Goal: Information Seeking & Learning: Check status

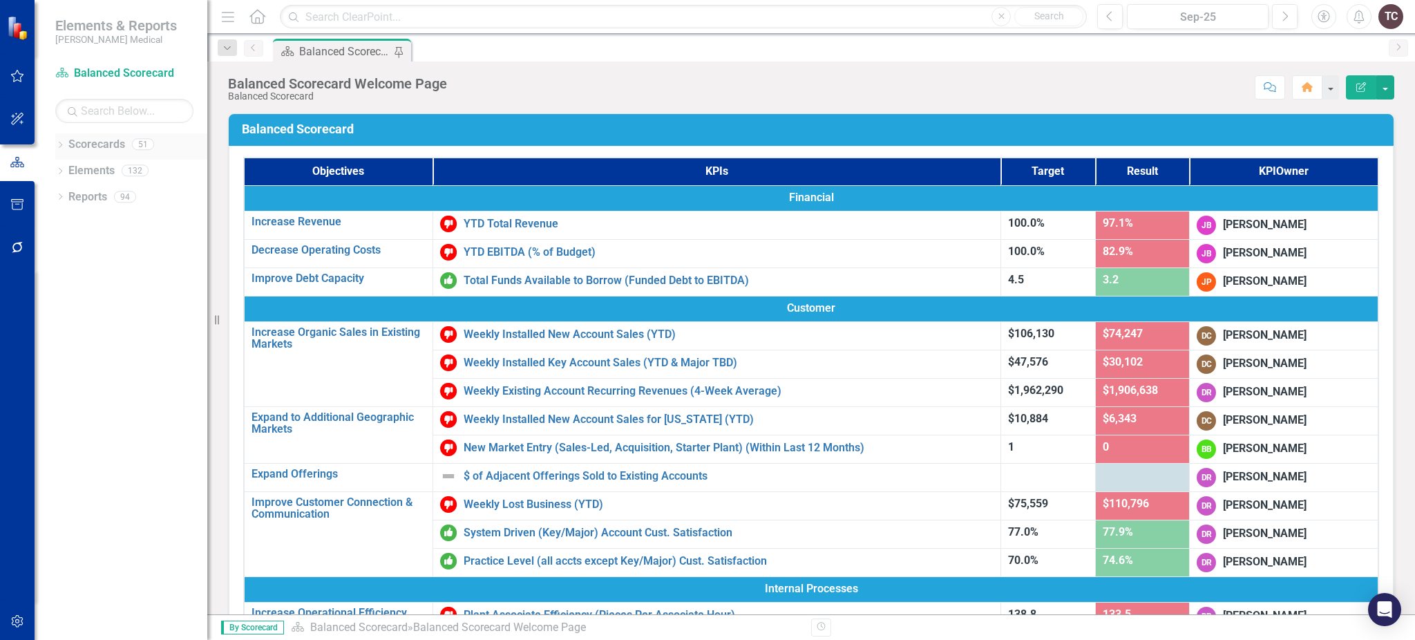
click at [85, 142] on link "Scorecards" at bounding box center [96, 145] width 57 height 16
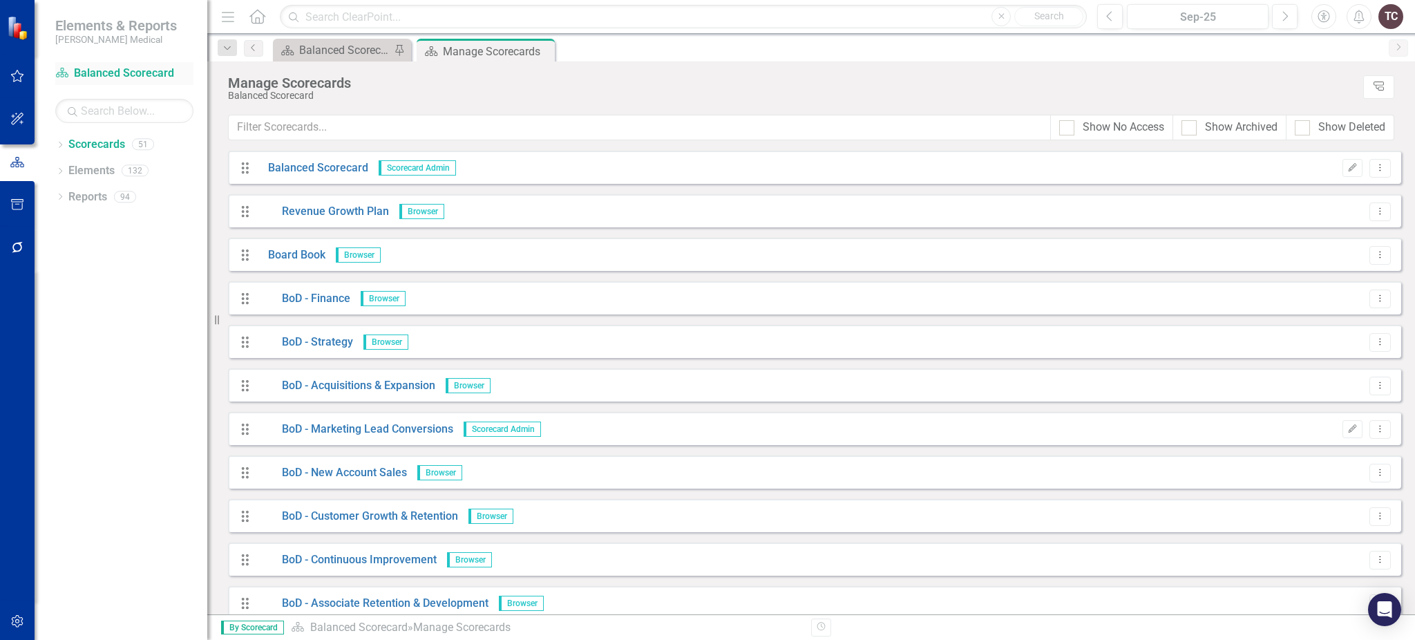
click at [91, 70] on link "Scorecard Balanced Scorecard" at bounding box center [124, 74] width 138 height 16
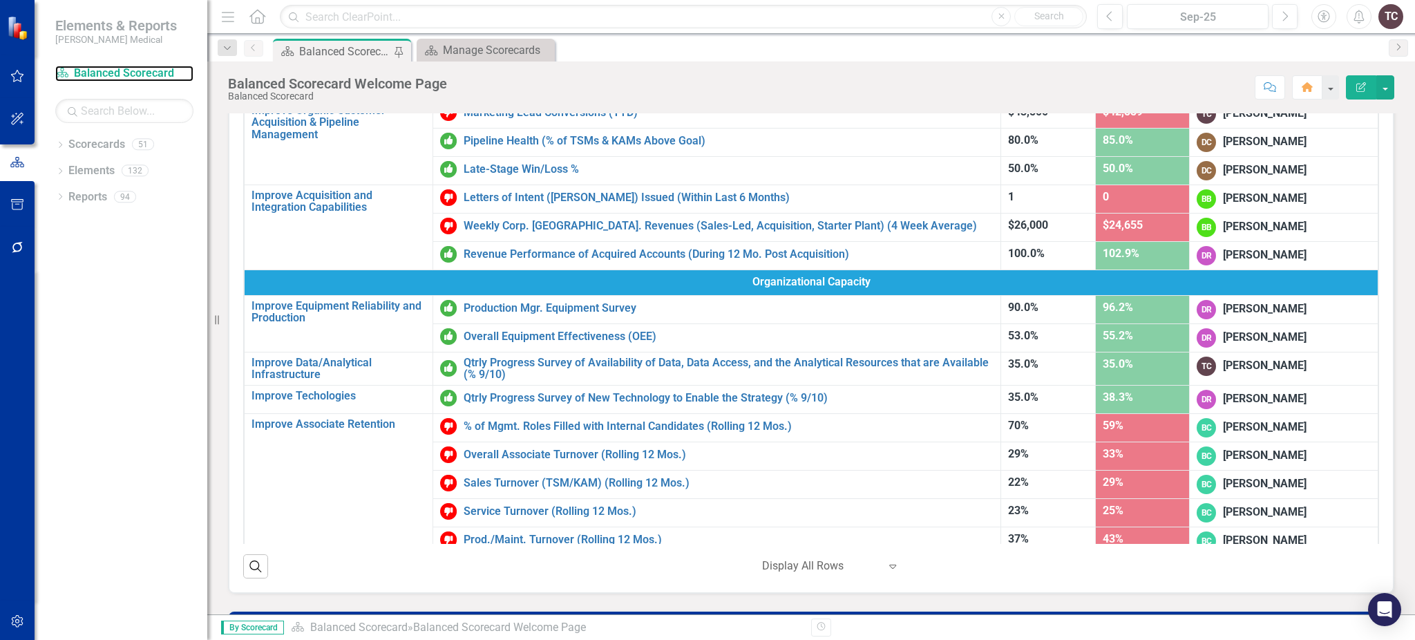
scroll to position [94, 0]
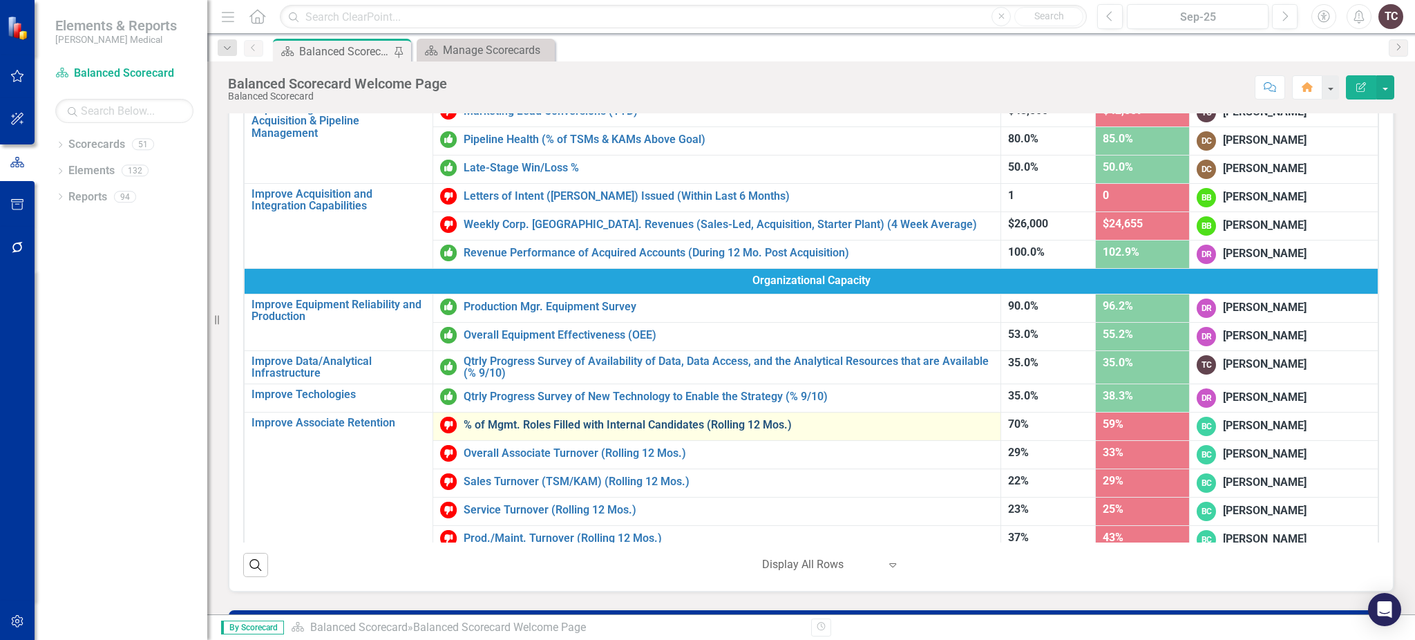
click at [529, 419] on link "% of Mgmt. Roles Filled with Internal Candidates (Rolling 12 Mos.)" at bounding box center [728, 425] width 530 height 12
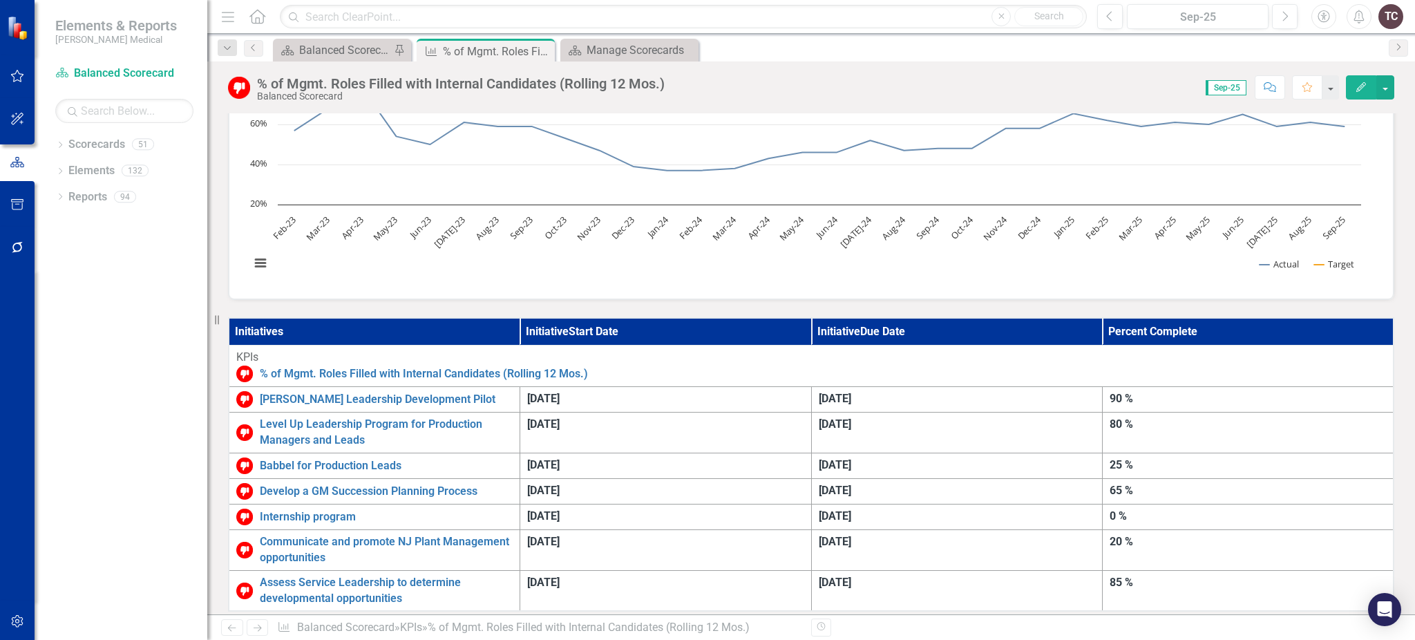
scroll to position [182, 0]
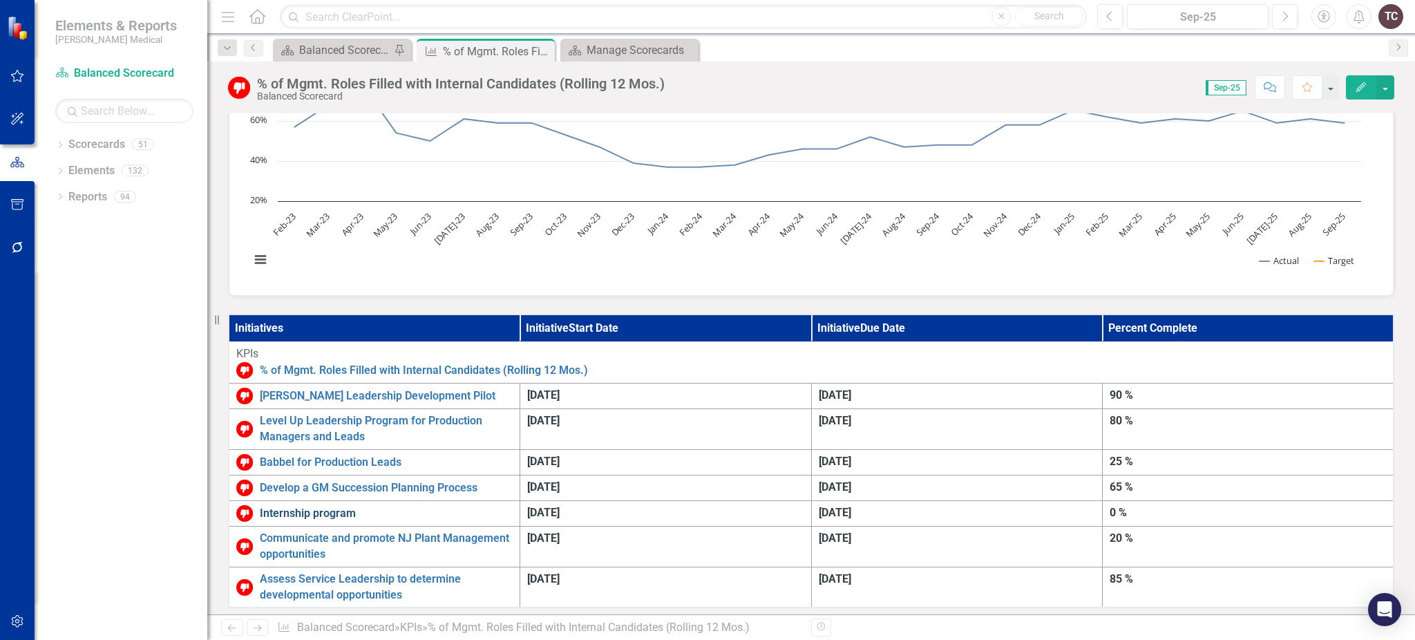
click at [335, 506] on link "Internship program" at bounding box center [386, 514] width 253 height 16
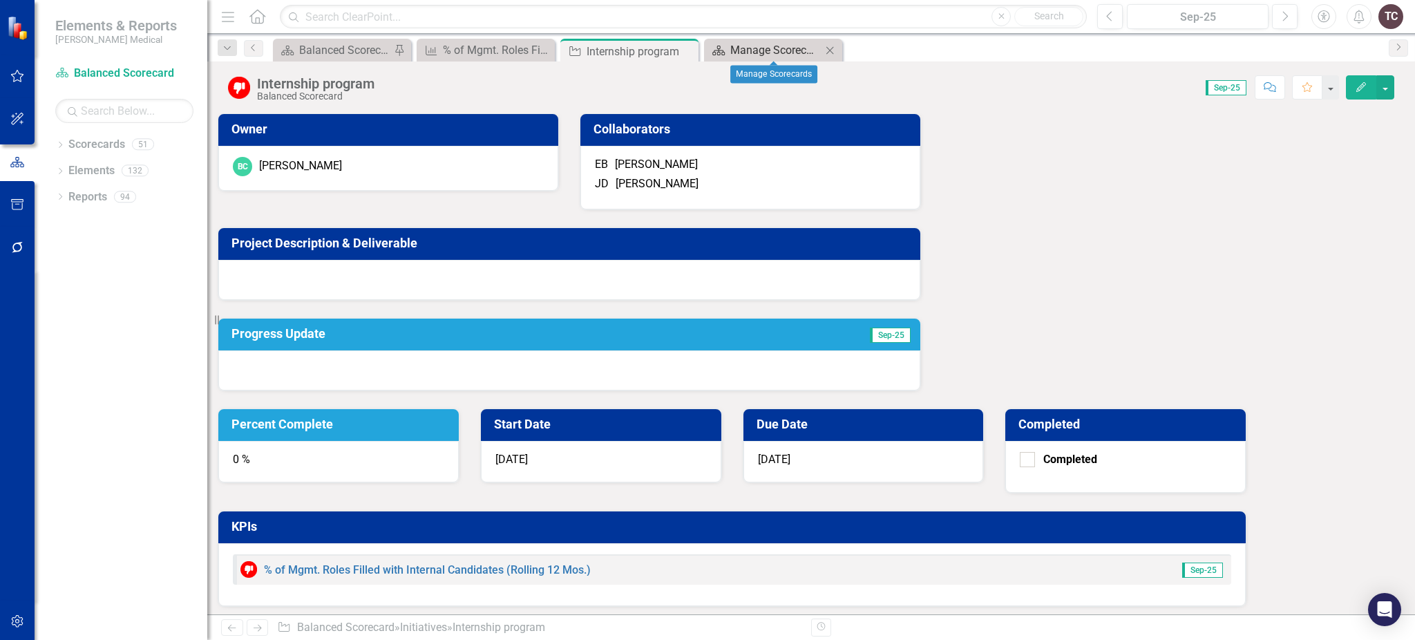
click at [757, 52] on div "Manage Scorecards" at bounding box center [775, 49] width 91 height 17
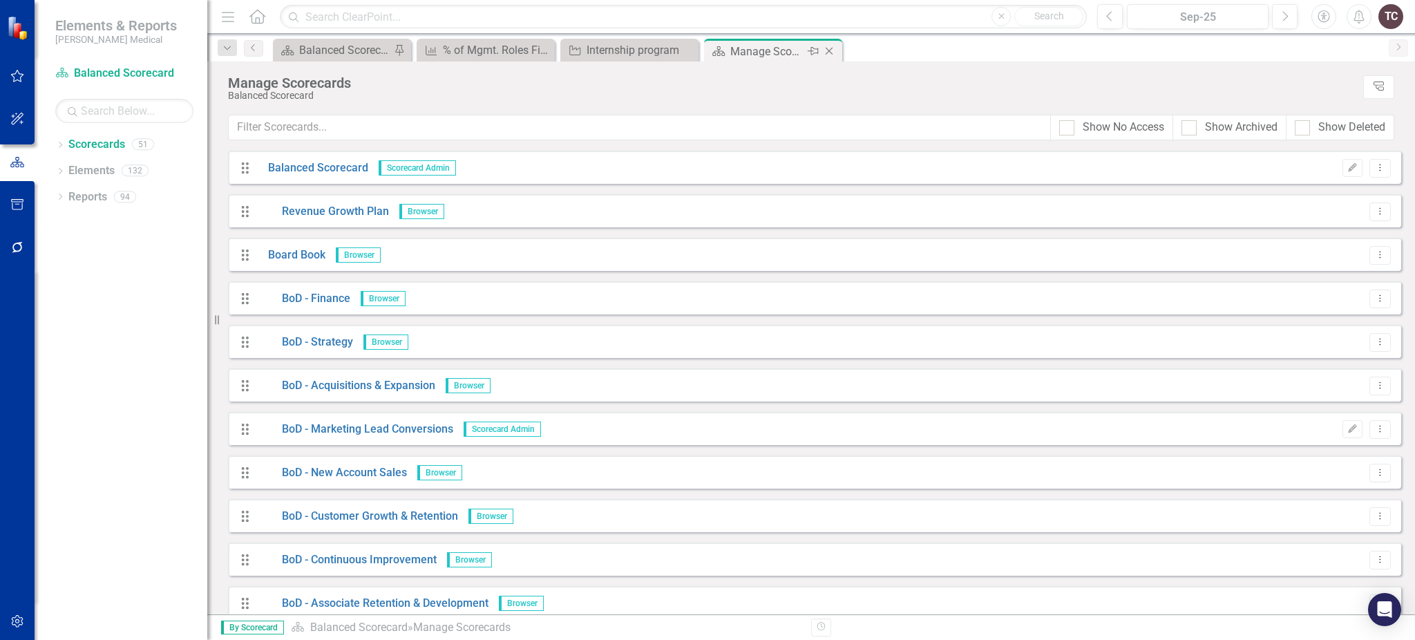
click at [833, 50] on icon "Close" at bounding box center [829, 51] width 14 height 11
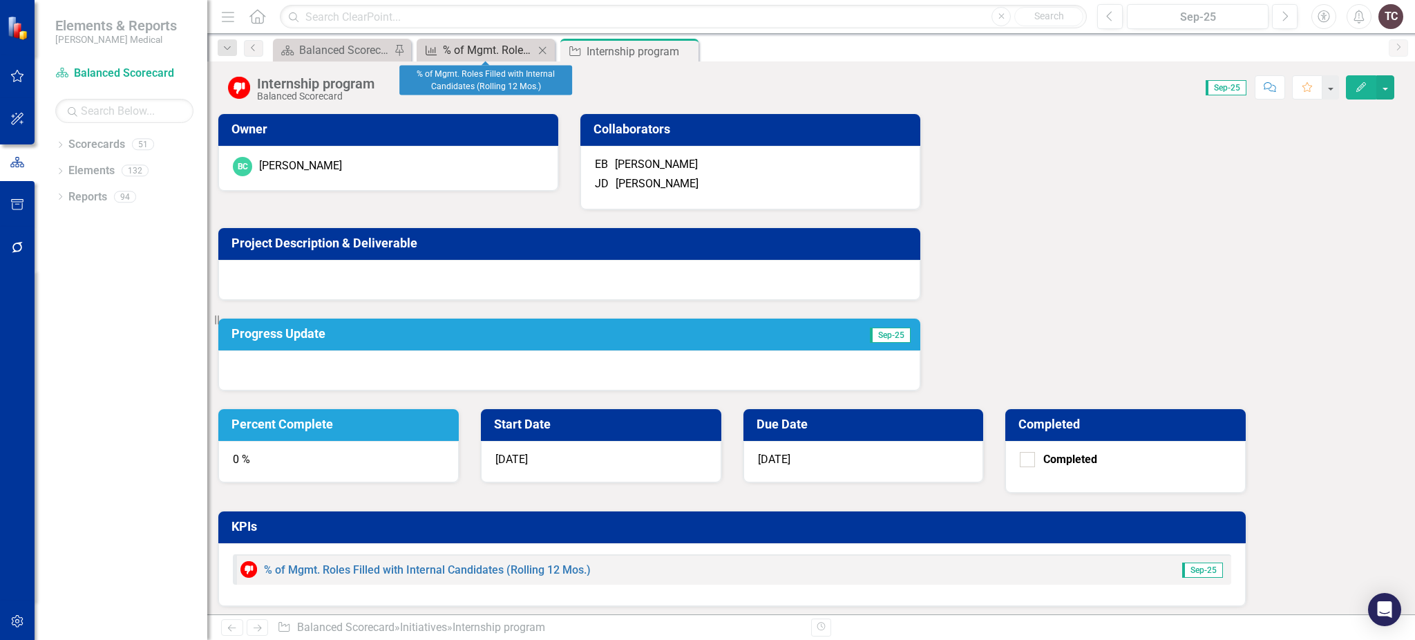
click at [438, 41] on link "KPI % of Mgmt. Roles Filled with Internal Candidates (Rolling 12 Mos.)" at bounding box center [477, 49] width 114 height 17
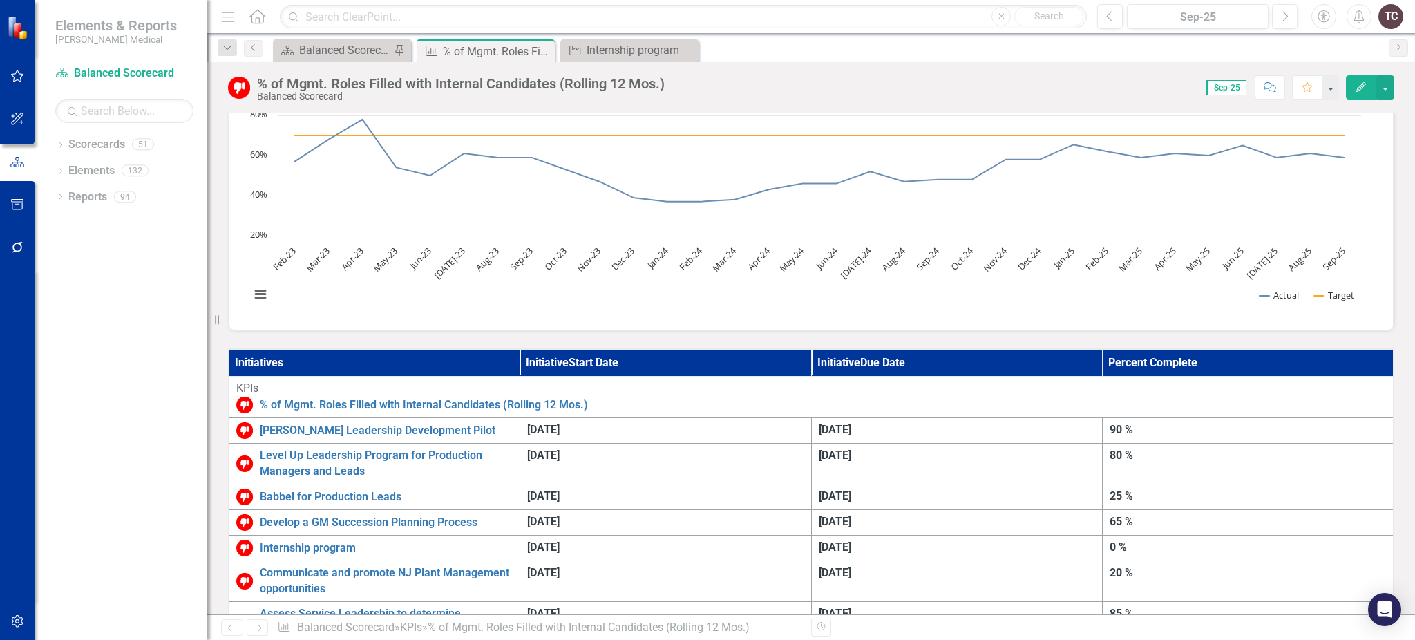
scroll to position [184, 0]
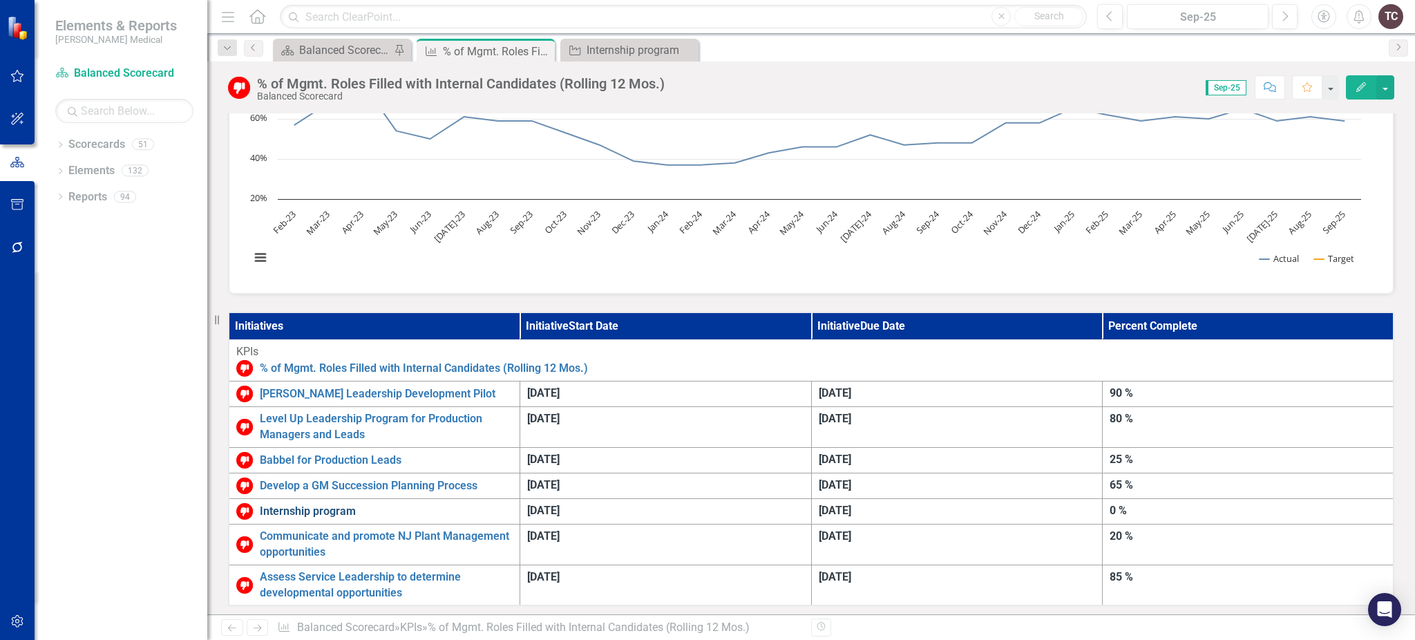
click at [284, 504] on link "Internship program" at bounding box center [386, 512] width 253 height 16
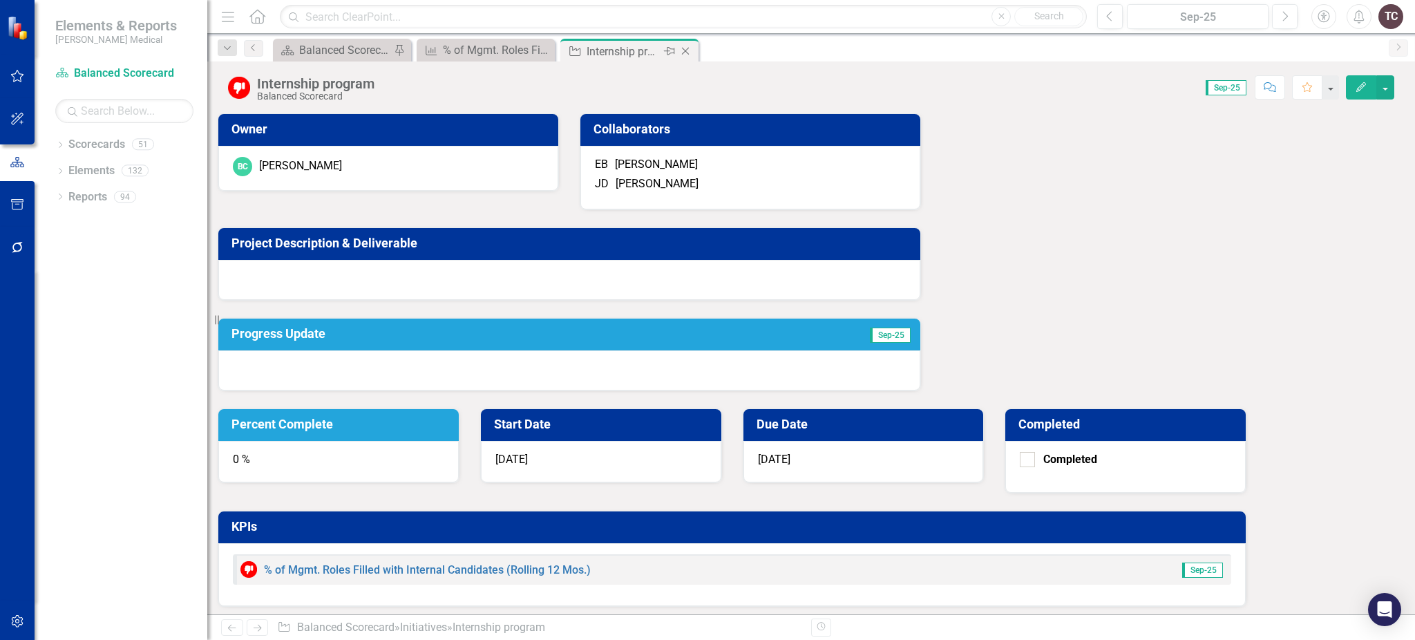
click at [684, 49] on icon "Close" at bounding box center [685, 51] width 14 height 11
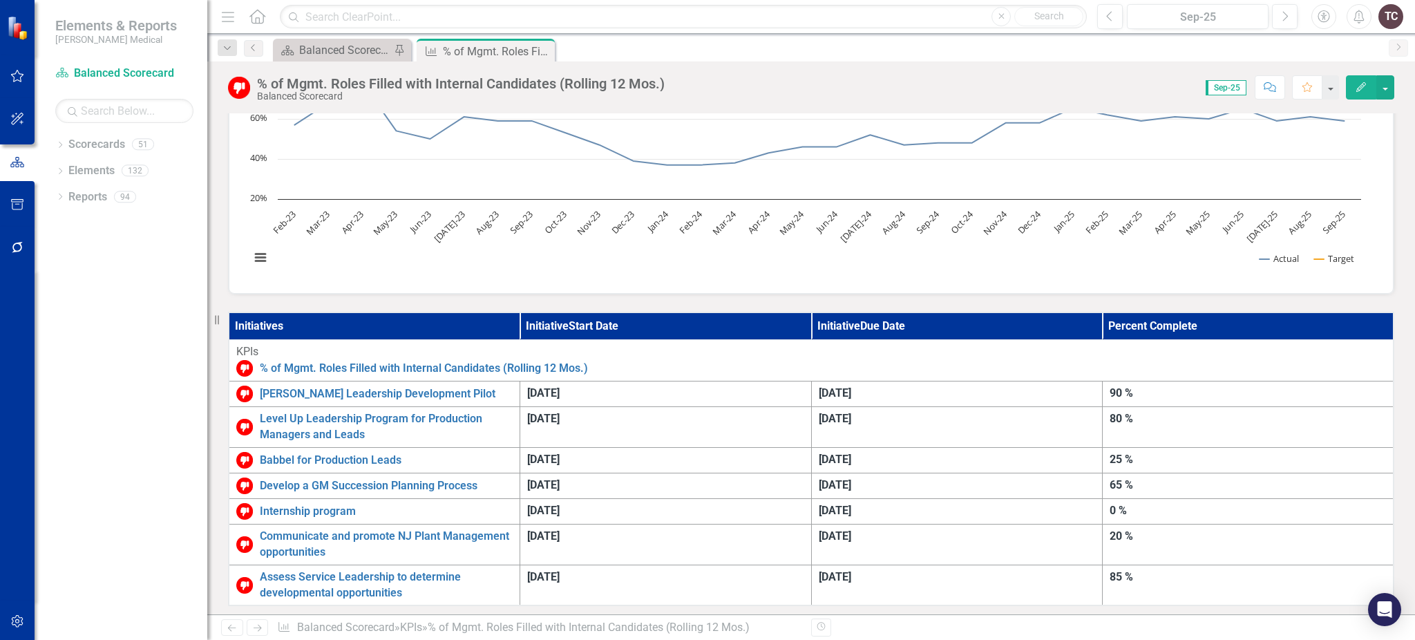
scroll to position [221, 0]
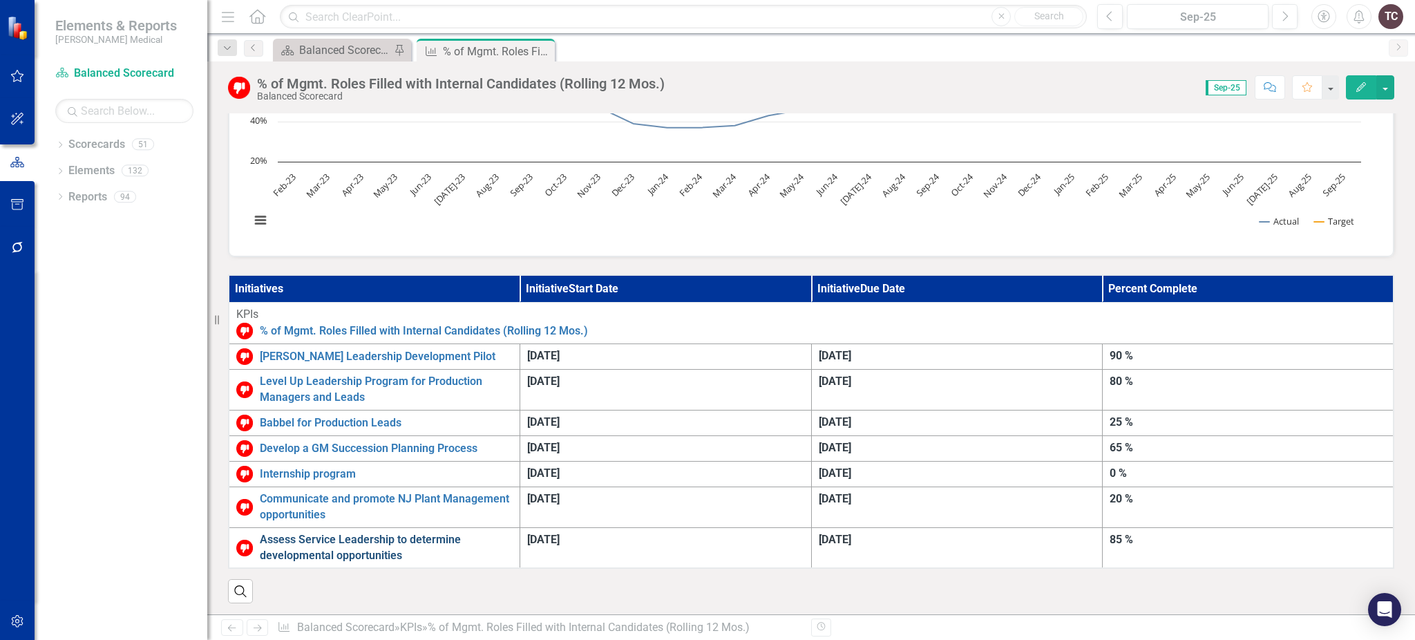
click at [513, 532] on link "Assess Service Leadership to determine developmental opportunities" at bounding box center [386, 548] width 253 height 32
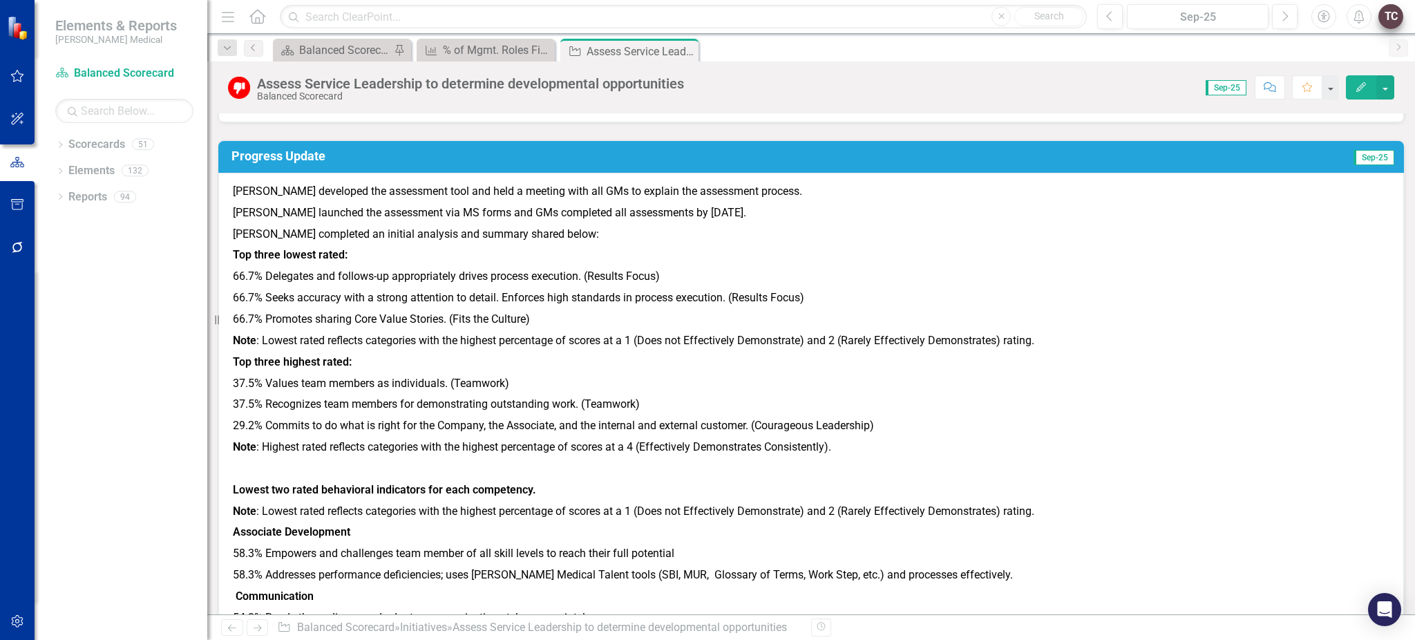
scroll to position [184, 0]
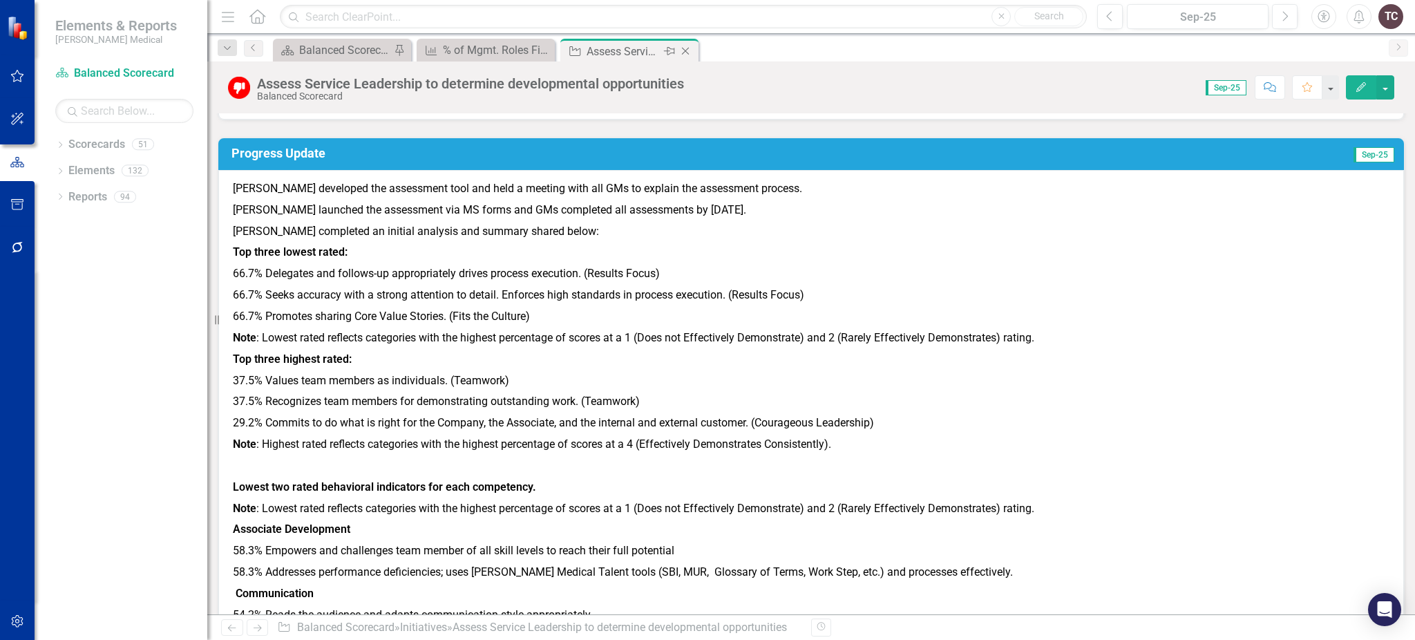
click at [686, 50] on icon "Close" at bounding box center [685, 51] width 14 height 11
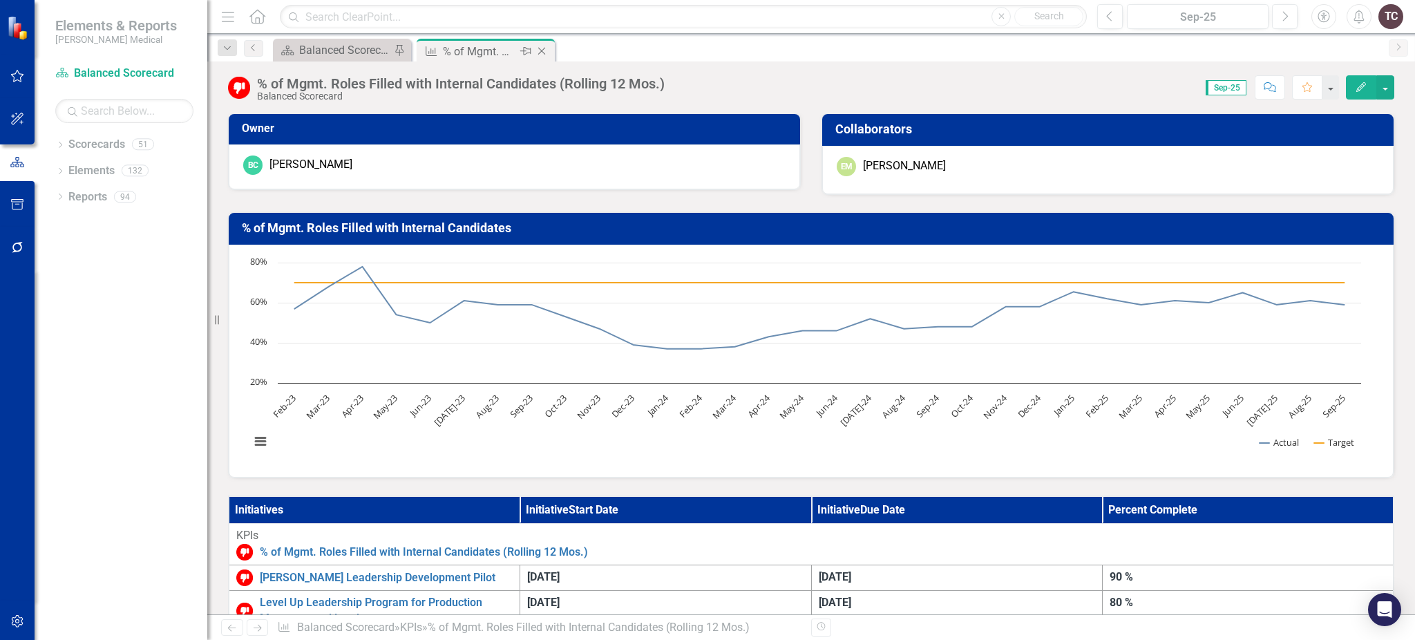
click at [542, 47] on icon "Close" at bounding box center [542, 51] width 14 height 11
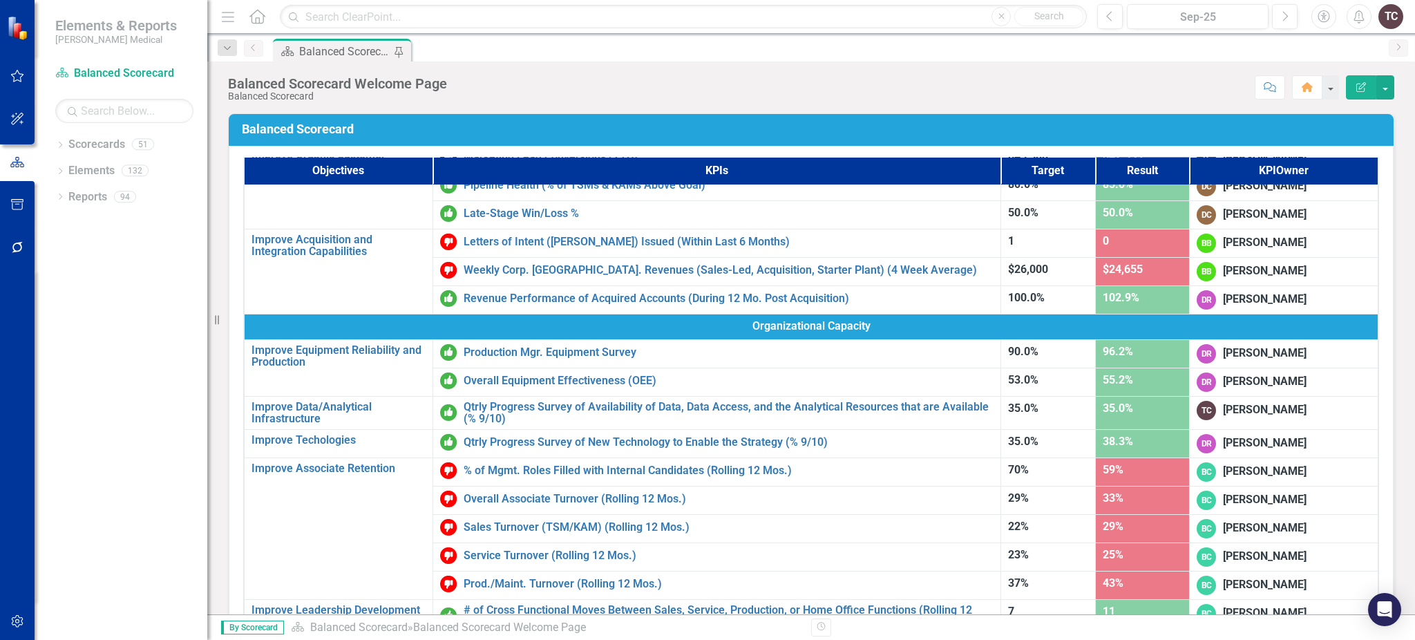
scroll to position [624, 0]
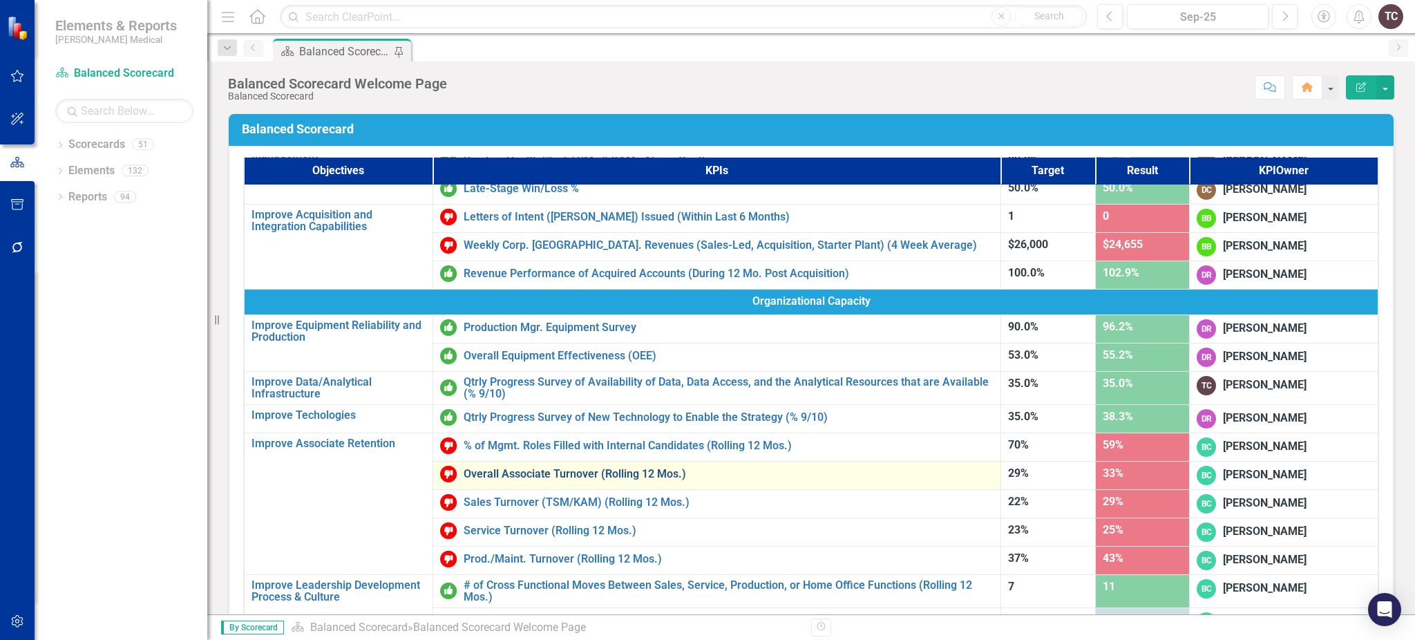
click at [624, 475] on link "Overall Associate Turnover (Rolling 12 Mos.)" at bounding box center [728, 474] width 530 height 12
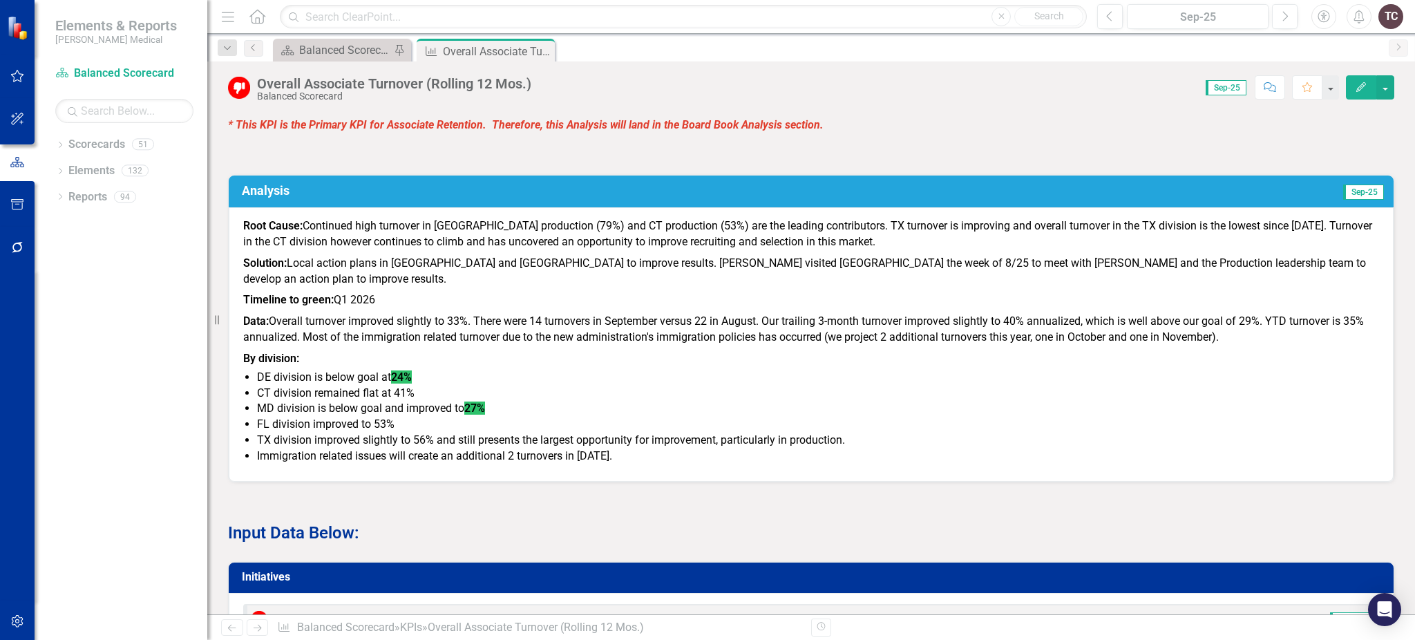
scroll to position [754, 0]
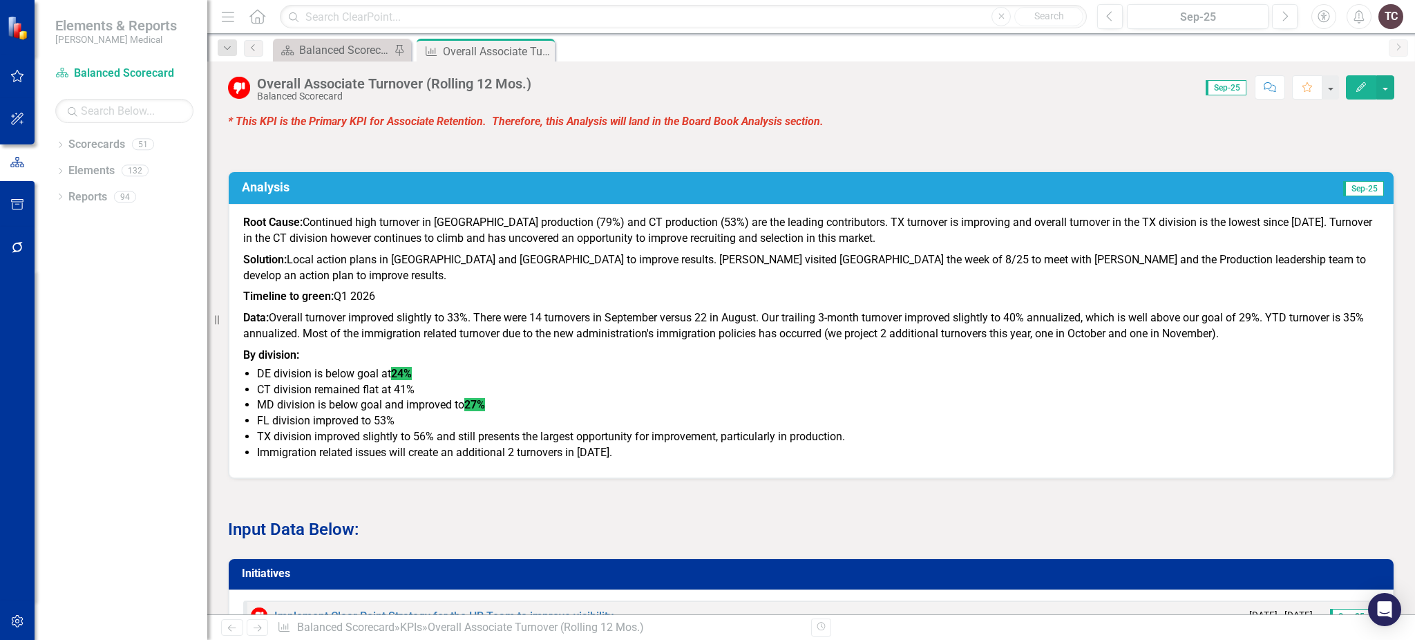
click at [653, 66] on div "Overall Associate Turnover (Rolling 12 Mos.) Balanced Scorecard Score: 0.00 Sep…" at bounding box center [810, 81] width 1207 height 41
click at [66, 143] on div "Dropdown Scorecards 51" at bounding box center [131, 146] width 152 height 26
click at [61, 144] on icon "Dropdown" at bounding box center [60, 146] width 10 height 8
click at [52, 247] on icon "Dropdown" at bounding box center [46, 249] width 10 height 8
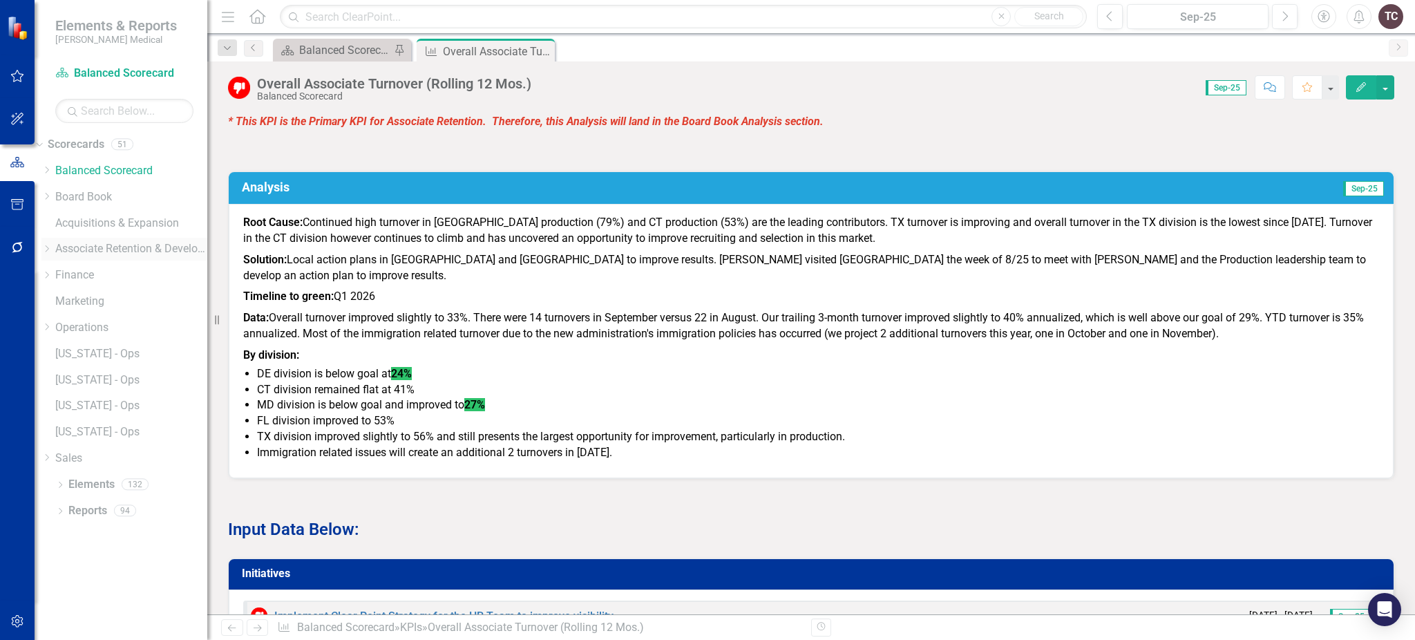
click at [52, 248] on icon "Dropdown" at bounding box center [46, 249] width 10 height 8
click at [111, 300] on link "Retention" at bounding box center [124, 299] width 166 height 16
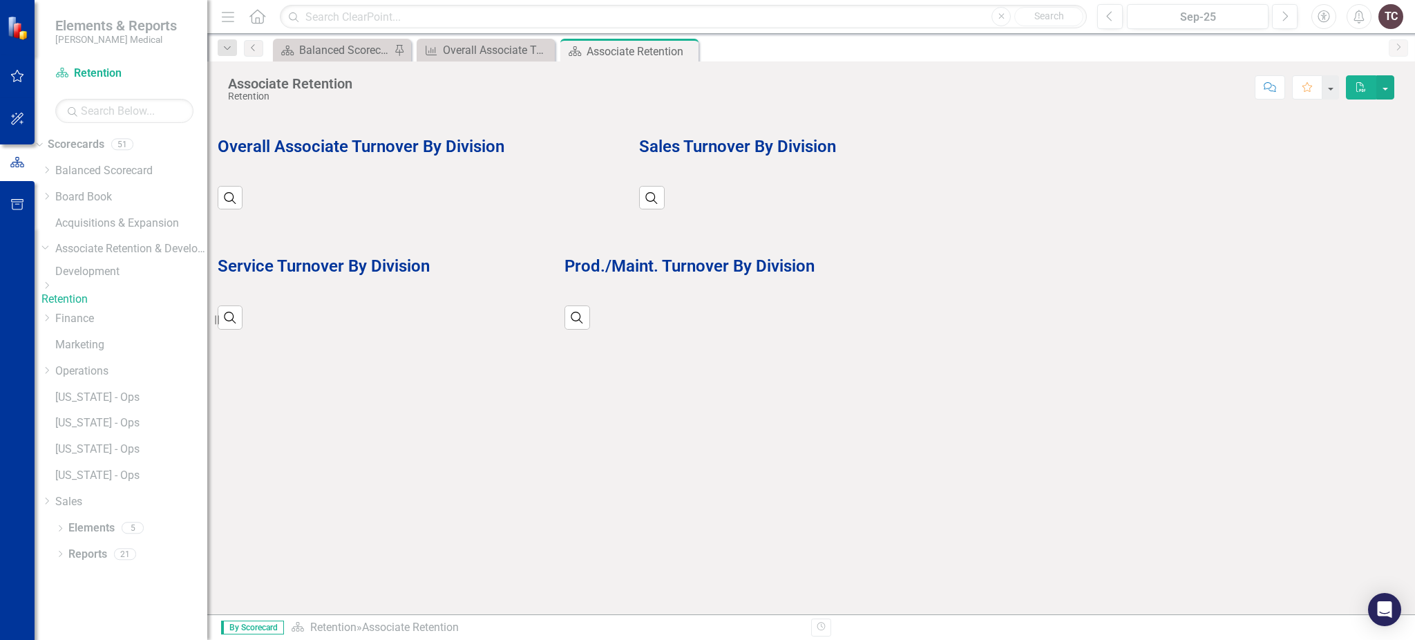
click at [52, 289] on icon "Dropdown" at bounding box center [46, 285] width 10 height 8
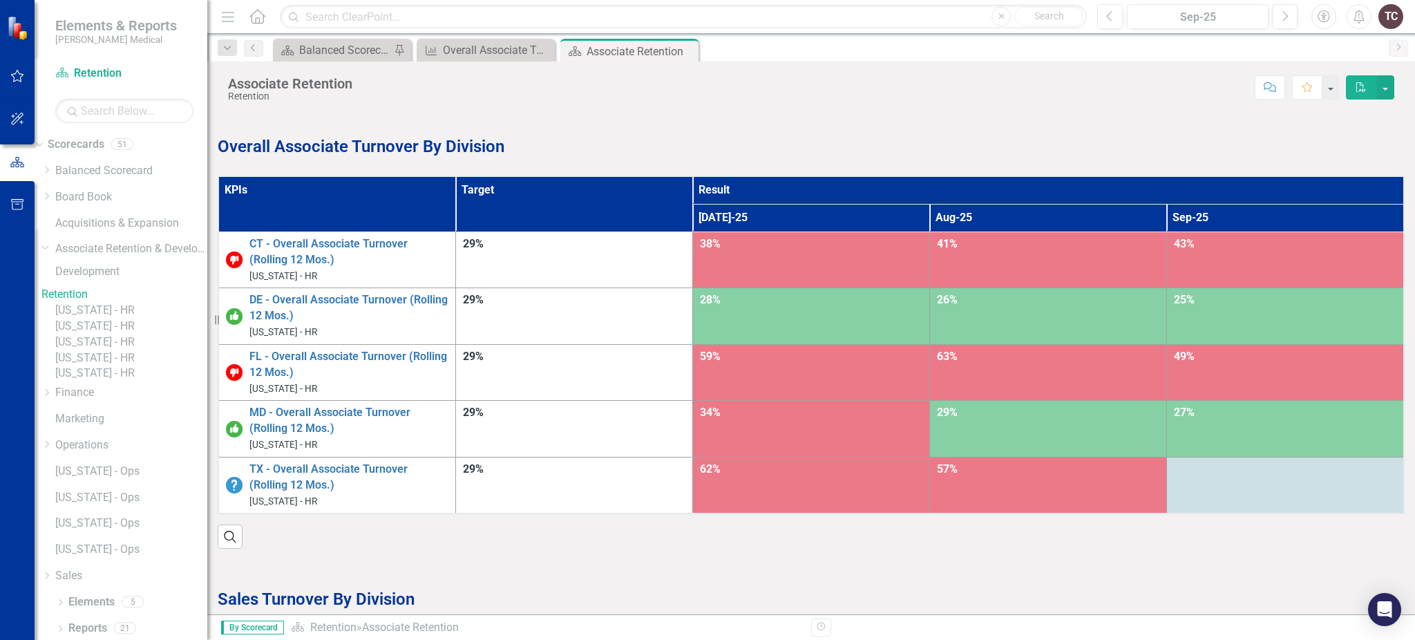
click at [138, 381] on link "[US_STATE] - HR" at bounding box center [131, 373] width 152 height 16
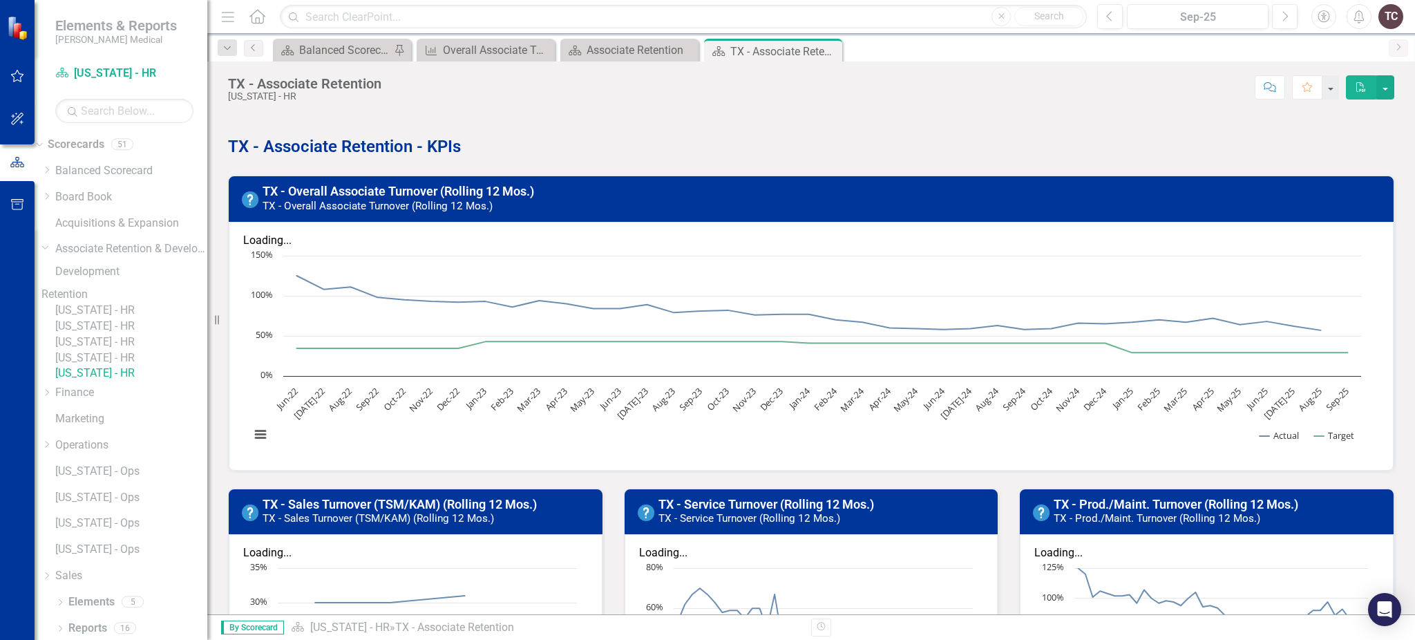
click at [127, 294] on link "Retention" at bounding box center [124, 295] width 166 height 16
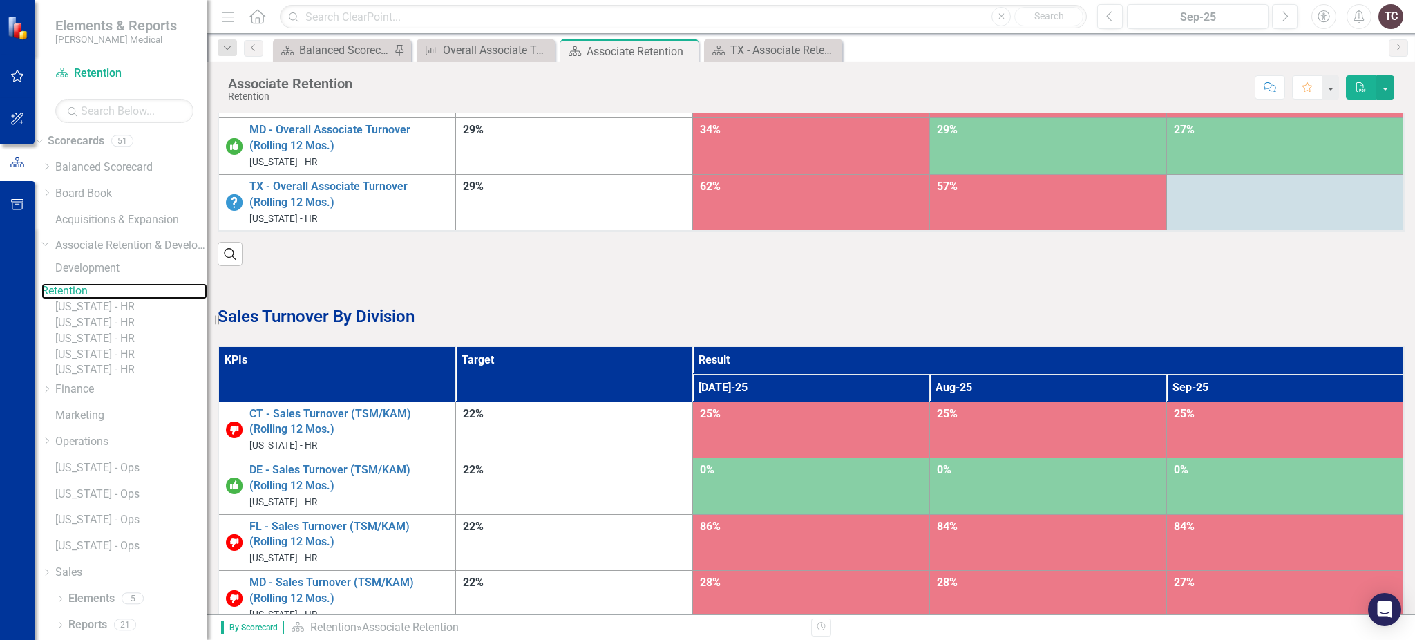
scroll to position [289, 0]
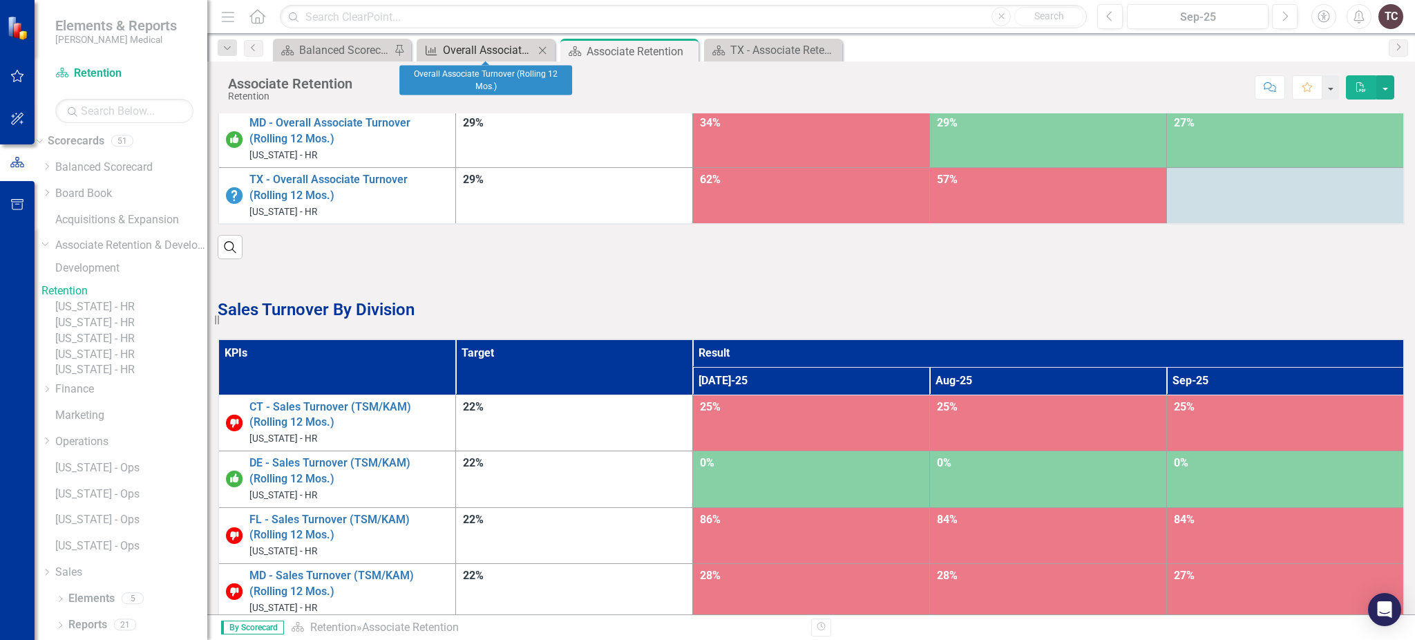
click at [479, 52] on div "Overall Associate Turnover (Rolling 12 Mos.)" at bounding box center [488, 49] width 91 height 17
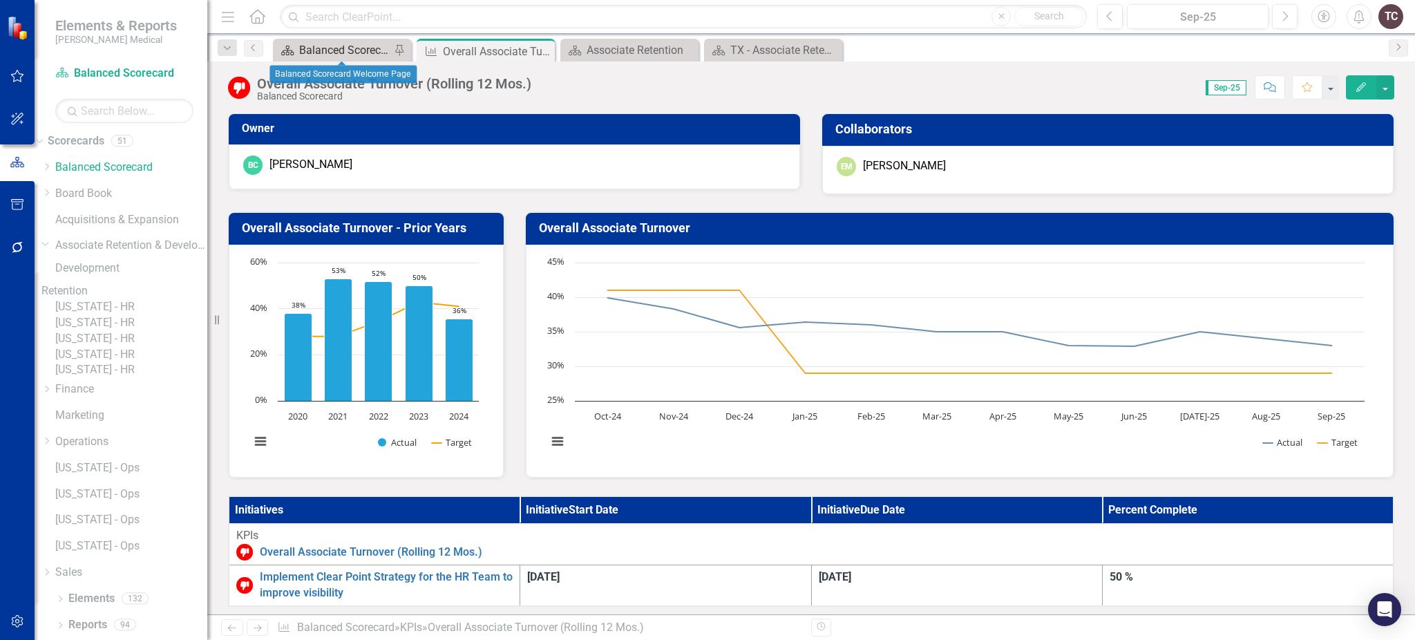
click at [336, 52] on div "Balanced Scorecard Welcome Page" at bounding box center [344, 49] width 91 height 17
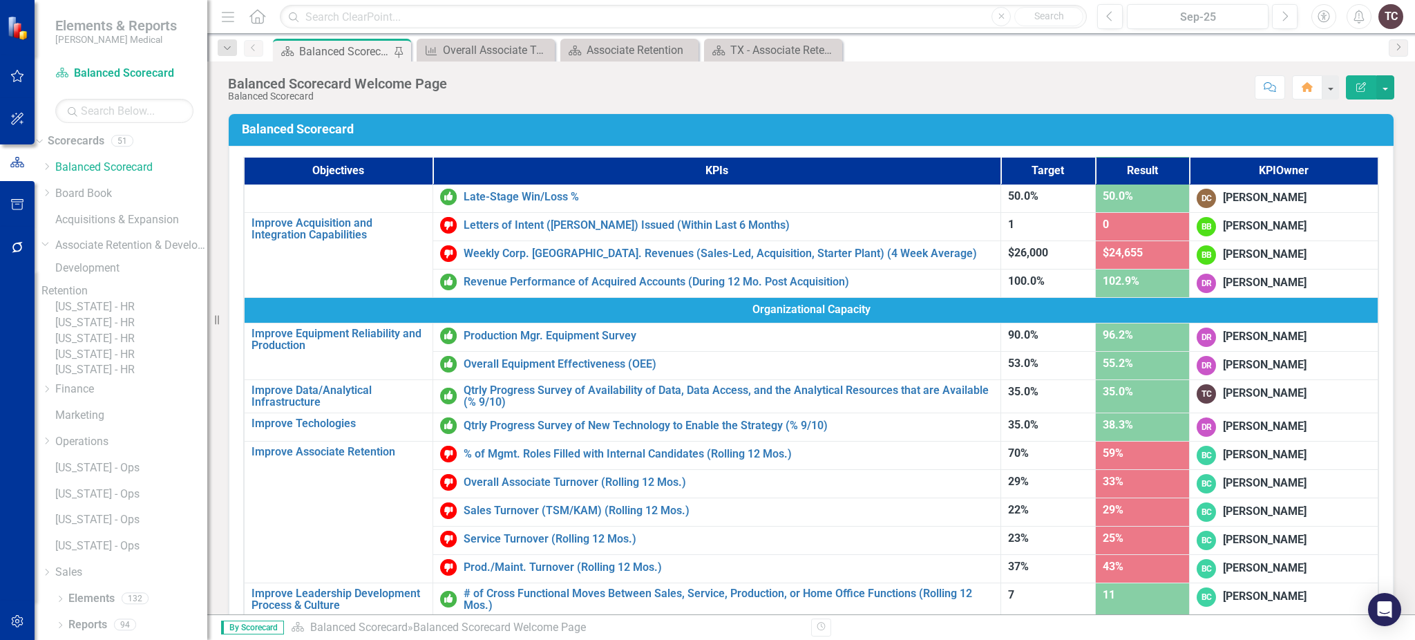
scroll to position [624, 0]
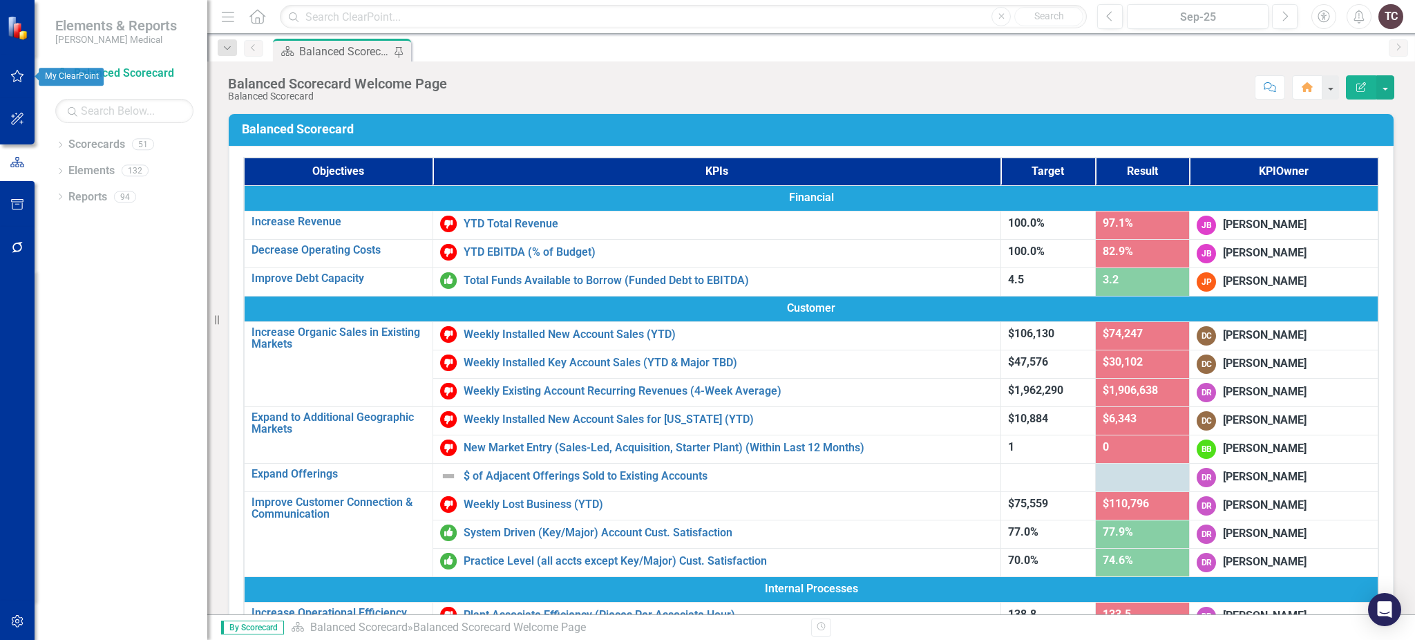
click at [23, 72] on icon "button" at bounding box center [17, 75] width 15 height 11
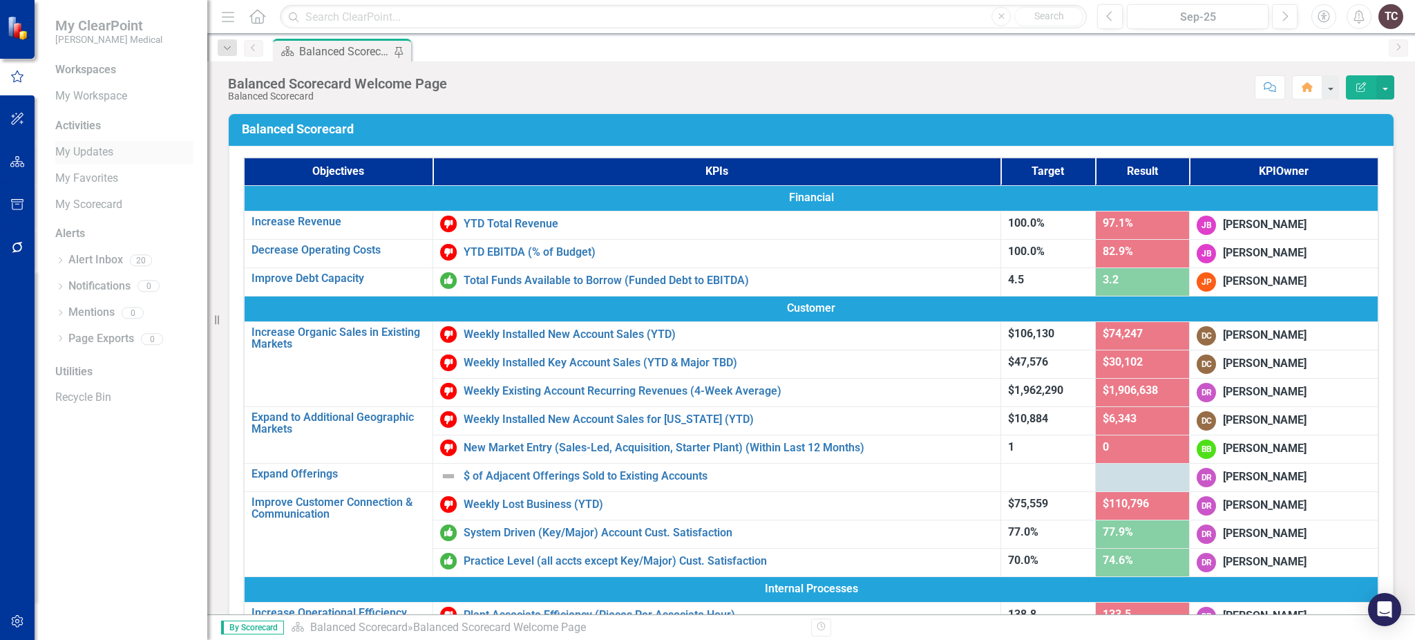
click at [102, 157] on link "My Updates" at bounding box center [124, 152] width 138 height 16
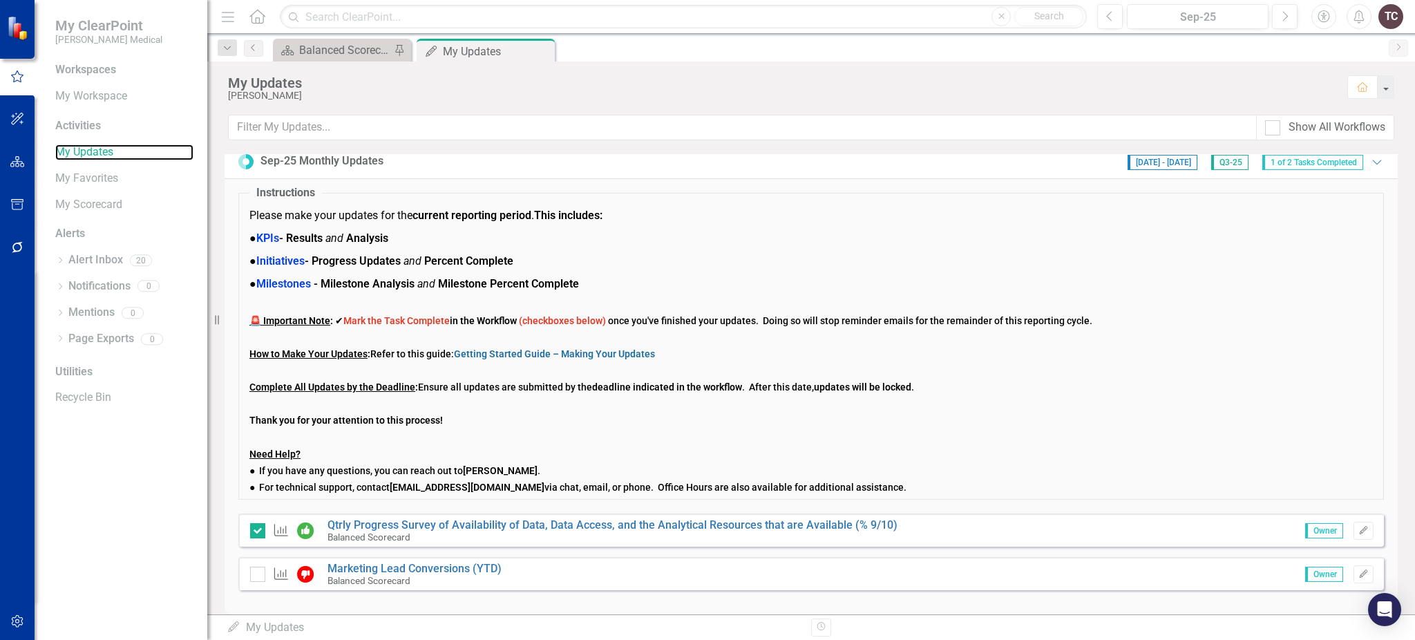
scroll to position [26, 0]
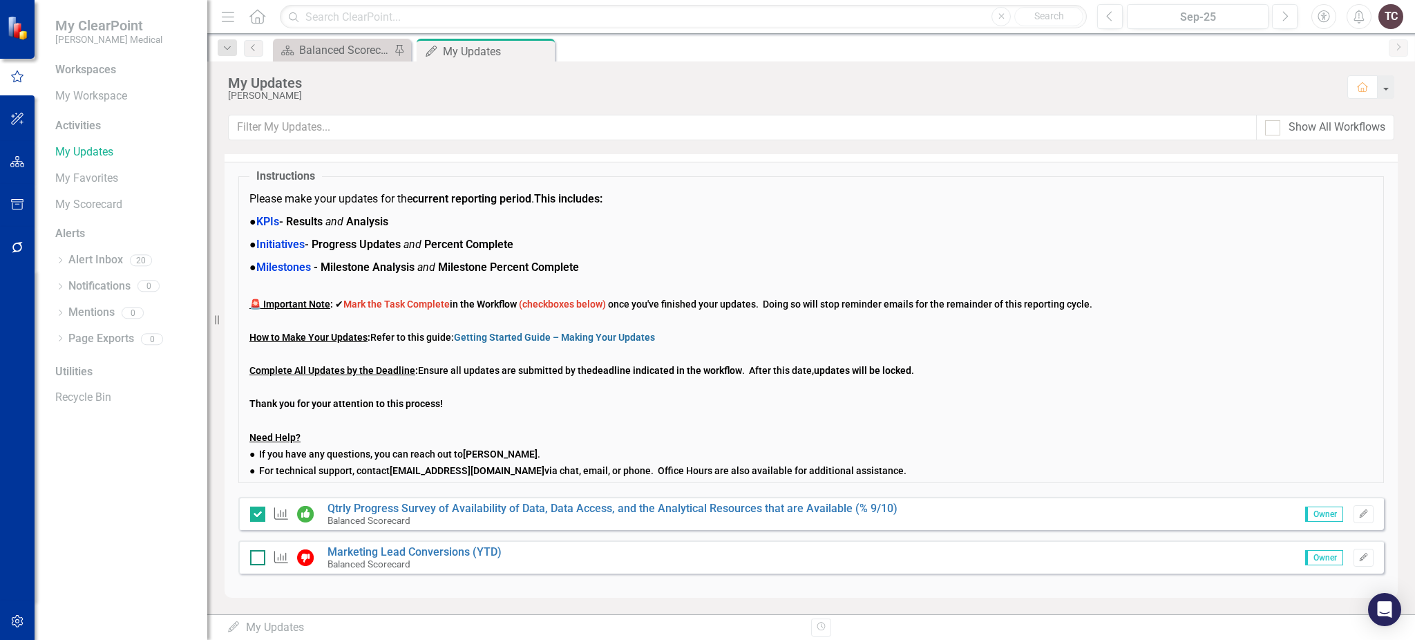
click at [260, 557] on div at bounding box center [257, 557] width 15 height 15
click at [259, 557] on input "checkbox" at bounding box center [254, 554] width 9 height 9
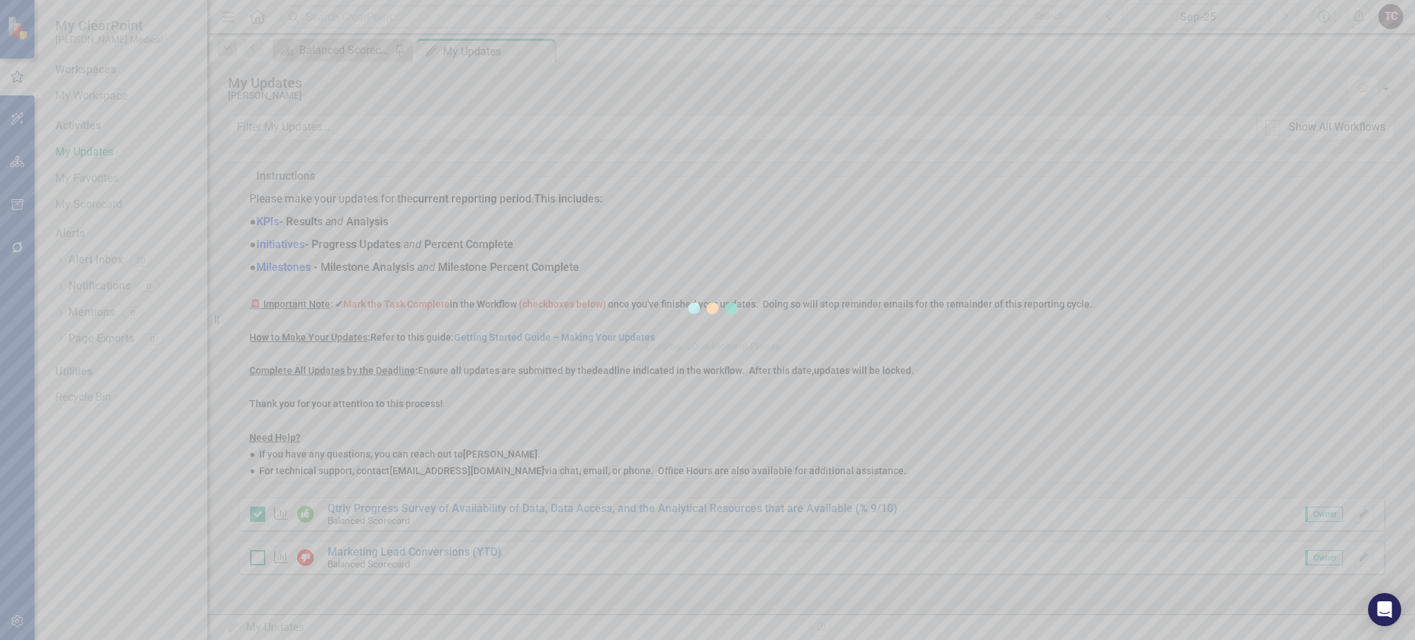
checkbox input "true"
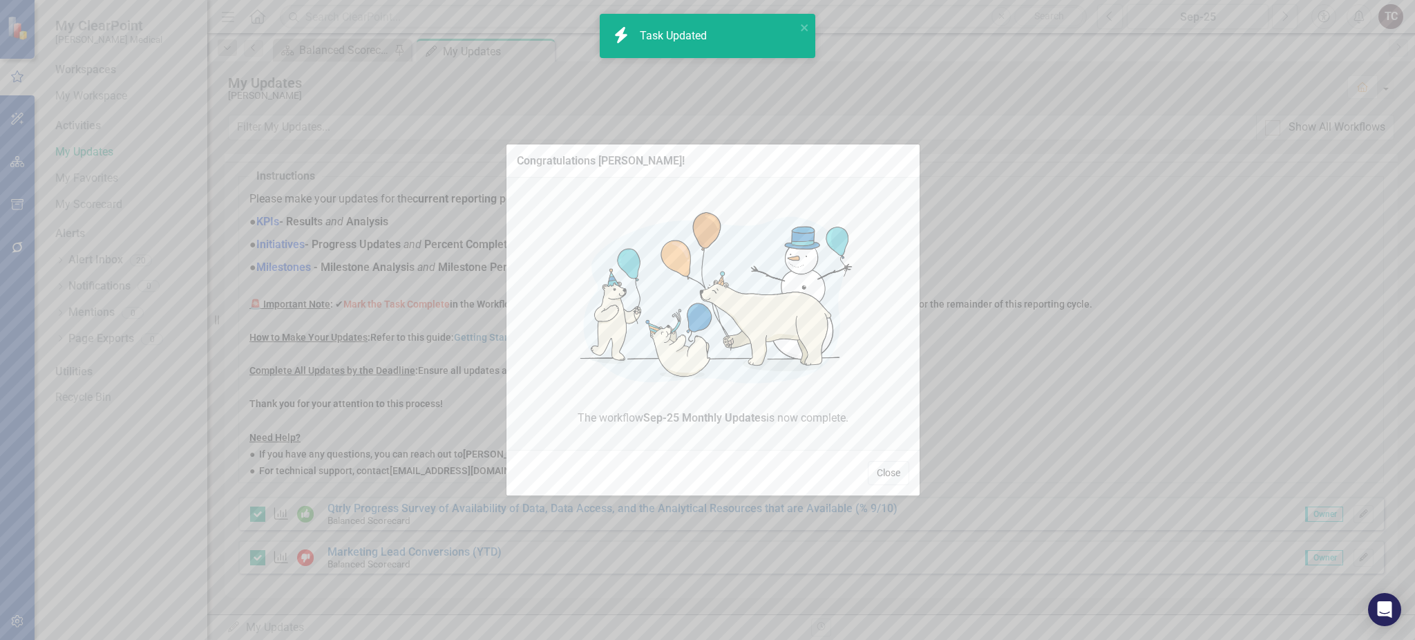
click at [897, 475] on button "Close" at bounding box center [888, 473] width 41 height 24
